Goal: Task Accomplishment & Management: Use online tool/utility

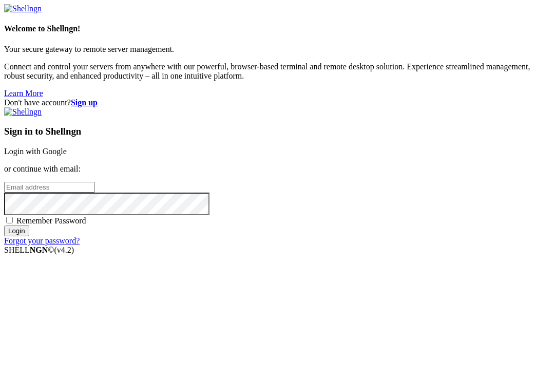
type input "[EMAIL_ADDRESS][DOMAIN_NAME]"
click at [29, 236] on input "Login" at bounding box center [16, 230] width 25 height 11
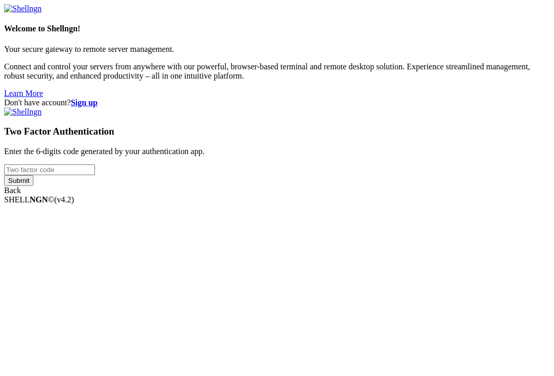
click at [95, 175] on input "number" at bounding box center [49, 169] width 91 height 11
click at [33, 186] on input "Submit" at bounding box center [18, 180] width 29 height 11
click at [95, 175] on input "516889" at bounding box center [49, 169] width 91 height 11
click at [95, 175] on input "5168898" at bounding box center [49, 169] width 91 height 11
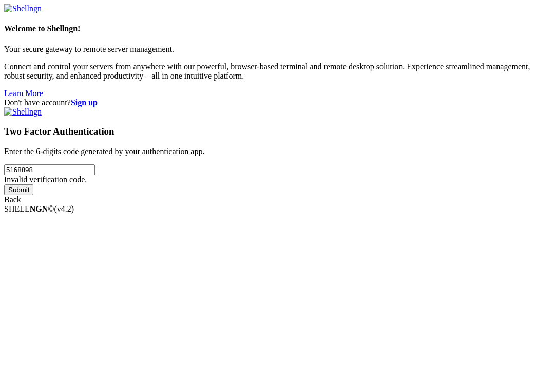
click at [95, 175] on input "5168898" at bounding box center [49, 169] width 91 height 11
type input "814876"
click at [33, 195] on input "Submit" at bounding box center [18, 189] width 29 height 11
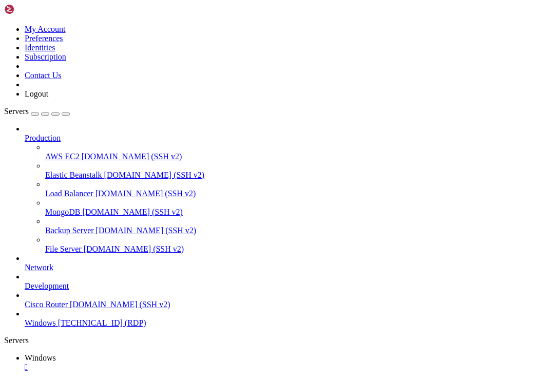
drag, startPoint x: 77, startPoint y: 460, endPoint x: 380, endPoint y: 508, distance: 306.5
drag, startPoint x: 368, startPoint y: 510, endPoint x: 398, endPoint y: 475, distance: 45.1
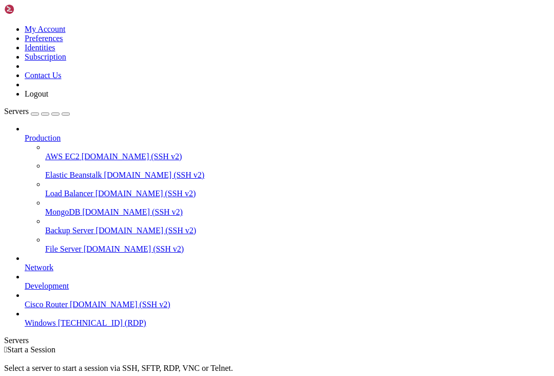
click at [56, 327] on span "Windows" at bounding box center [40, 322] width 31 height 9
click at [77, 327] on span "[TECHNICAL_ID] (RDP)" at bounding box center [102, 322] width 88 height 9
